Goal: Participate in discussion: Engage in conversation with other users on a specific topic

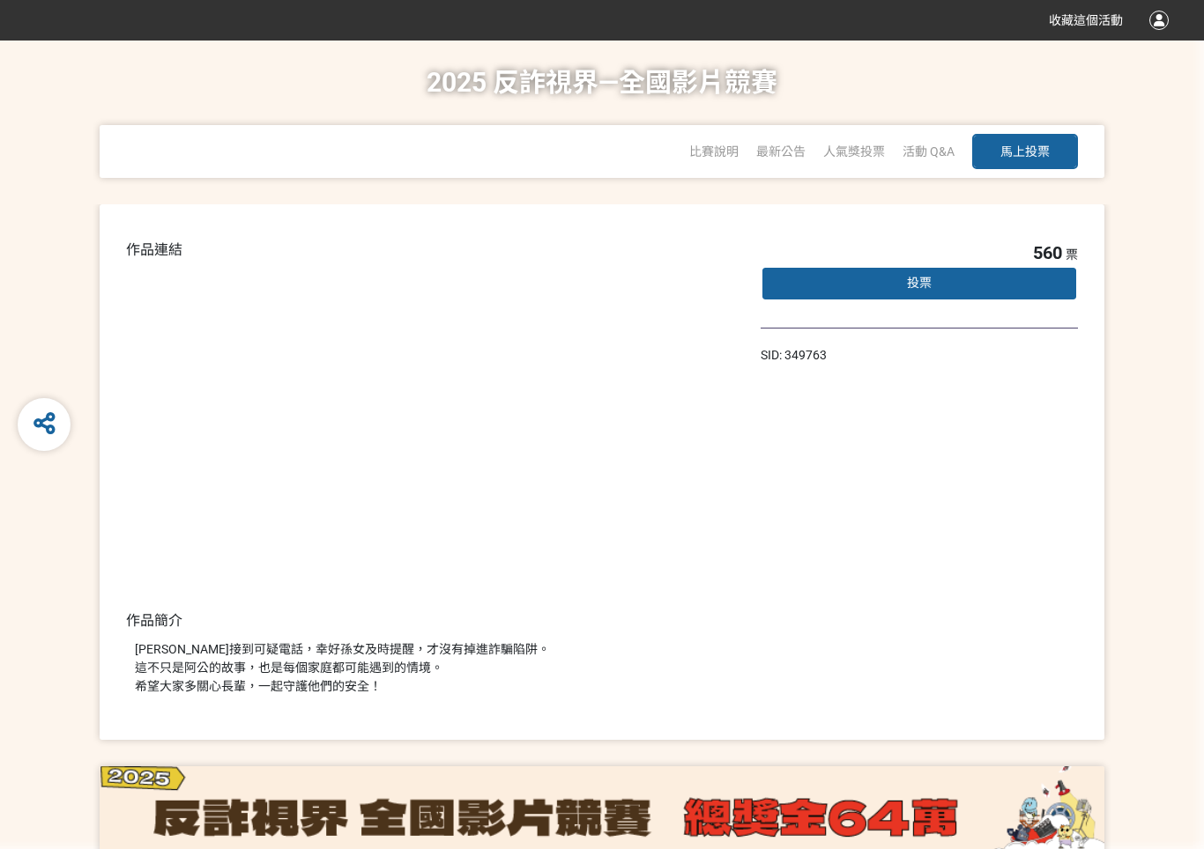
click at [1029, 161] on button "馬上投票" at bounding box center [1025, 151] width 106 height 35
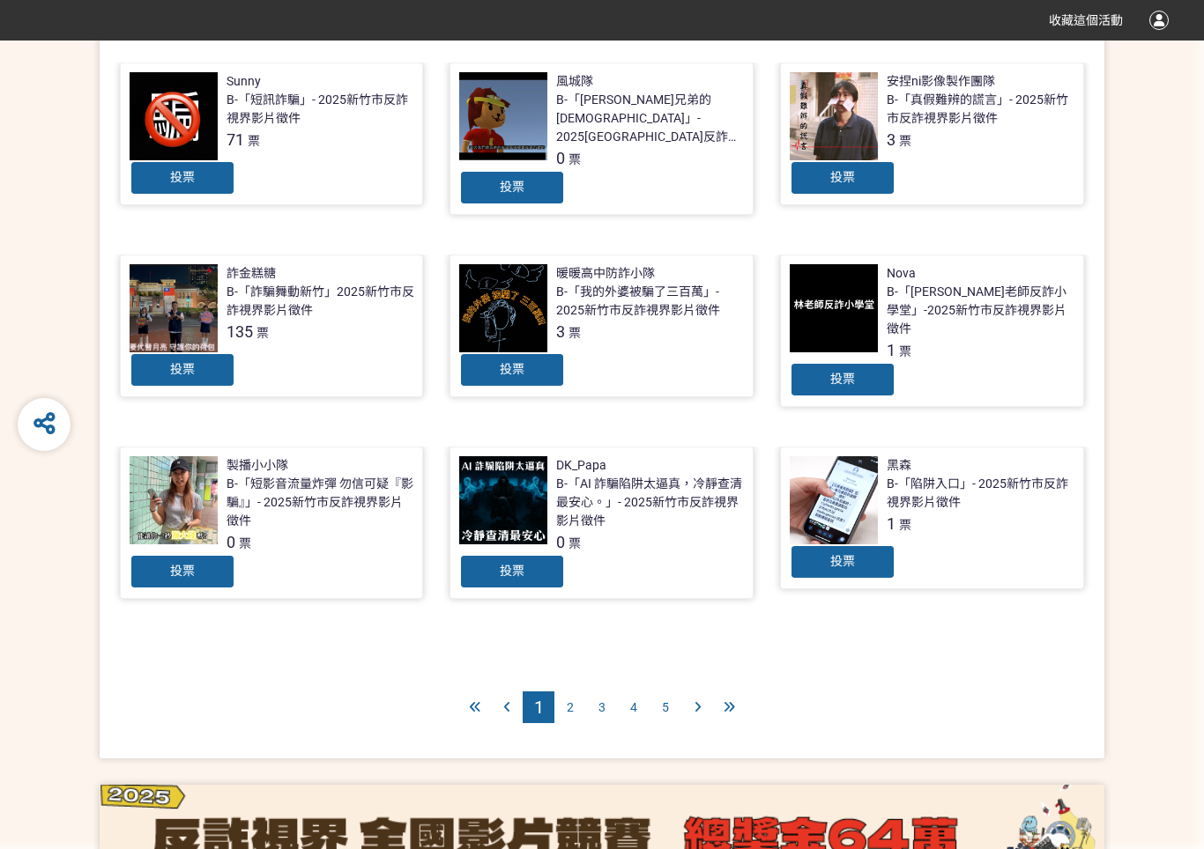
scroll to position [631, 0]
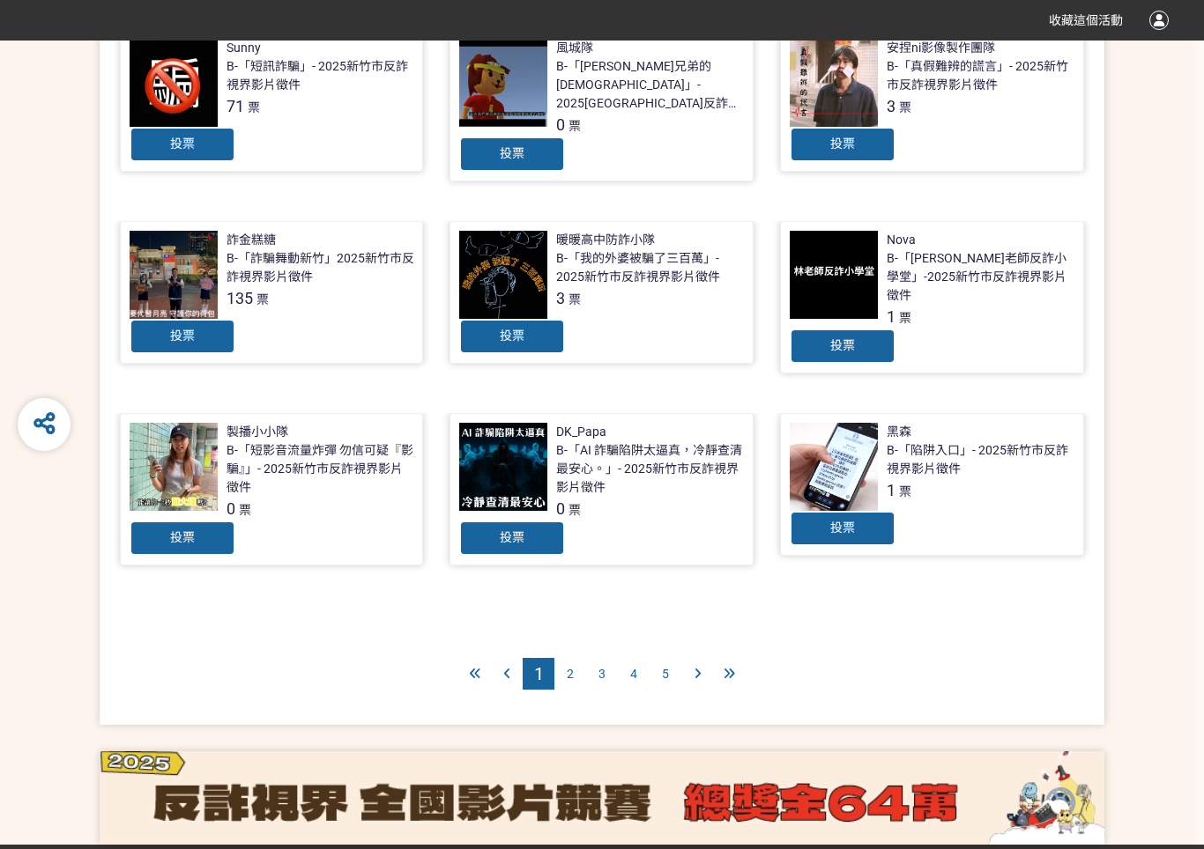
click at [571, 667] on span "2" at bounding box center [570, 674] width 7 height 14
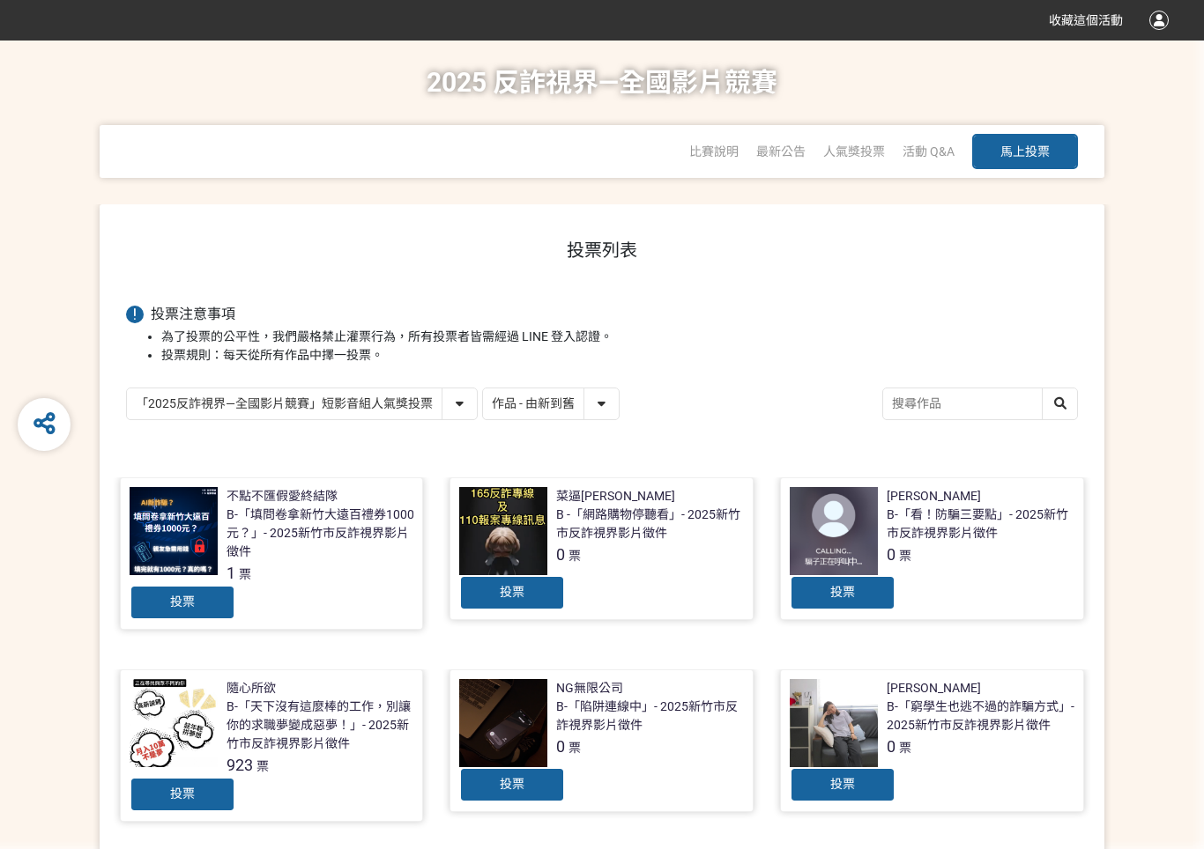
click at [451, 400] on select "「2025反詐視界—全國影片競賽」短影音組人氣獎投票 「2025反詐視界—全國影片競賽」短片組人氣獎投票" at bounding box center [302, 404] width 350 height 31
click at [127, 389] on select "「2025反詐視界—全國影片競賽」短影音組人氣獎投票 「2025反詐視界—全國影片競賽」短片組人氣獎投票" at bounding box center [302, 404] width 350 height 31
click at [611, 398] on select "作品 - 由新到舊 作品 - 由舊到新 票數 - 由多到少 票數 - 由少到多" at bounding box center [551, 404] width 136 height 31
select select "vote"
click at [483, 389] on select "作品 - 由新到舊 作品 - 由舊到新 票數 - 由多到少 票數 - 由少到多" at bounding box center [551, 404] width 136 height 31
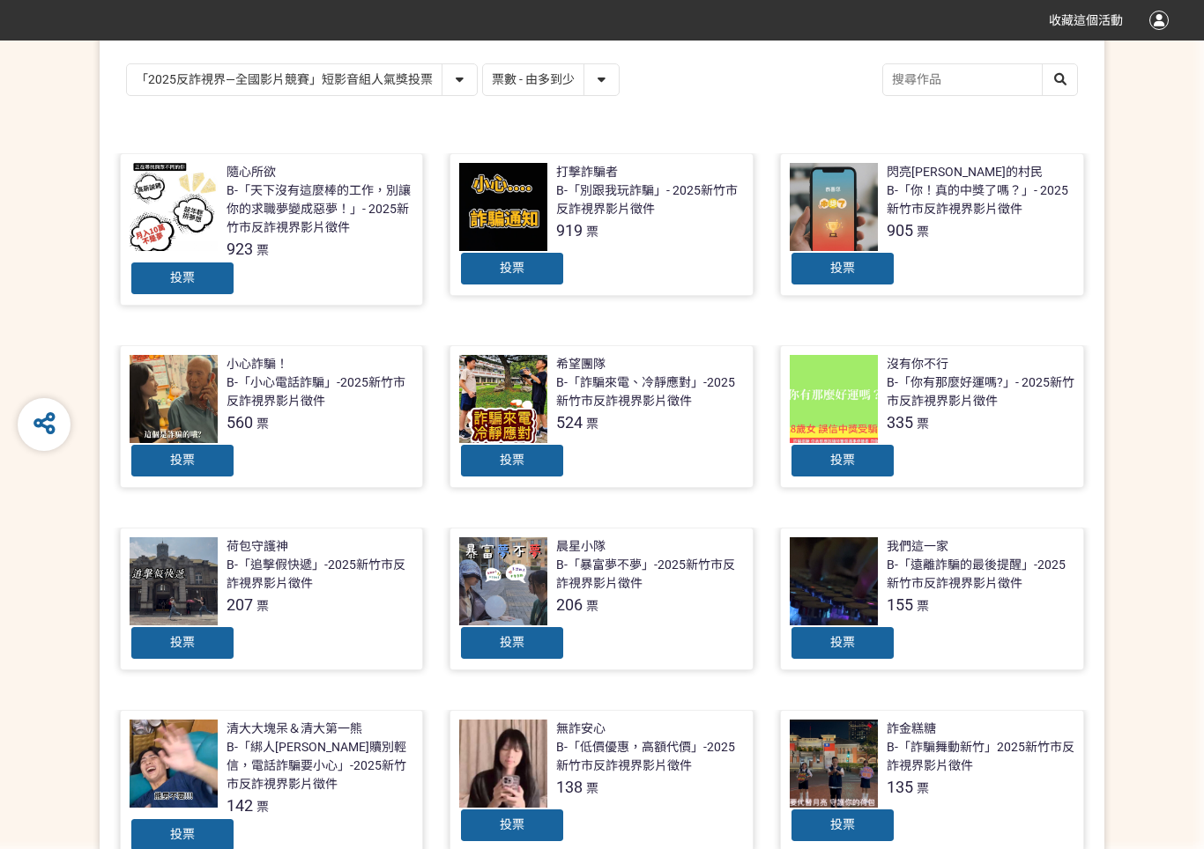
scroll to position [352, 0]
